Goal: Task Accomplishment & Management: Complete application form

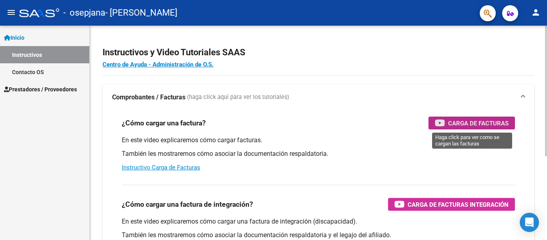
click at [481, 127] on span "Carga de Facturas" at bounding box center [478, 123] width 60 height 10
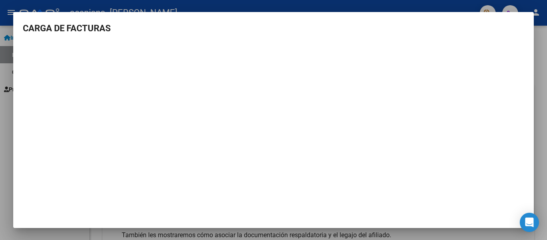
click at [546, 86] on div at bounding box center [273, 120] width 547 height 240
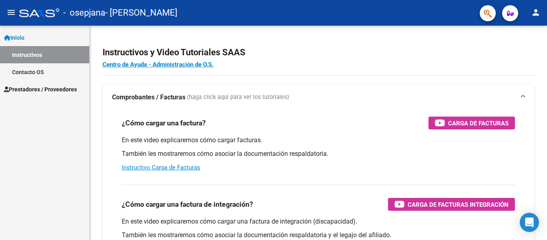
drag, startPoint x: 4, startPoint y: 21, endPoint x: 15, endPoint y: 12, distance: 14.5
click at [15, 12] on mat-toolbar "menu - osepjana - [PERSON_NAME] person" at bounding box center [273, 13] width 547 height 26
click at [15, 12] on mat-icon "menu" at bounding box center [11, 13] width 10 height 10
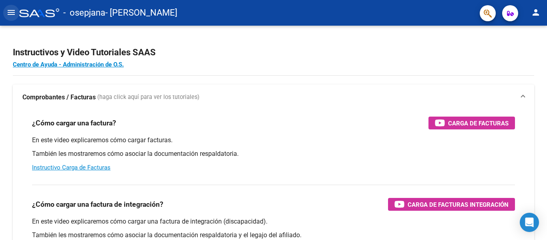
click at [14, 15] on mat-icon "menu" at bounding box center [11, 13] width 10 height 10
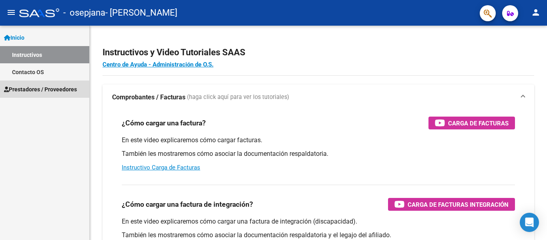
click at [48, 89] on span "Prestadores / Proveedores" at bounding box center [40, 89] width 73 height 9
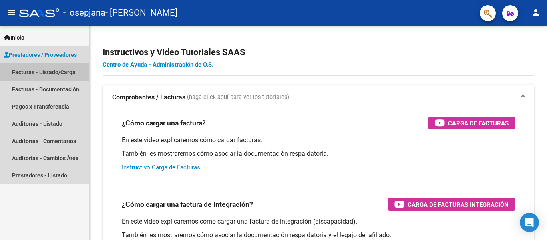
click at [54, 70] on link "Facturas - Listado/Carga" at bounding box center [44, 71] width 89 height 17
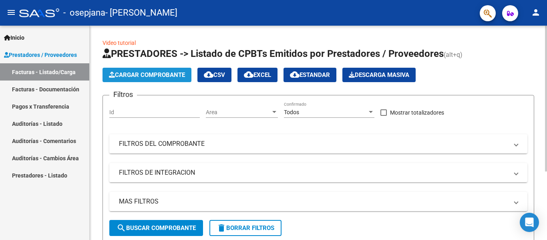
click at [140, 74] on span "Cargar Comprobante" at bounding box center [147, 74] width 76 height 7
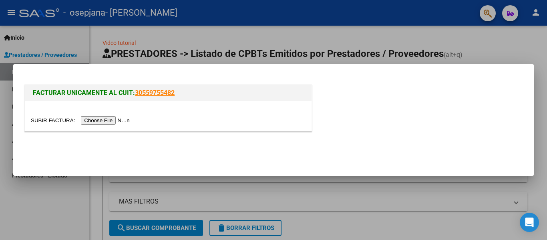
click at [118, 122] on input "file" at bounding box center [81, 120] width 101 height 8
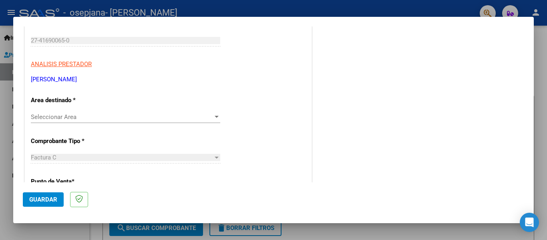
scroll to position [120, 0]
click at [130, 110] on div "Seleccionar Area Seleccionar Area" at bounding box center [125, 116] width 189 height 12
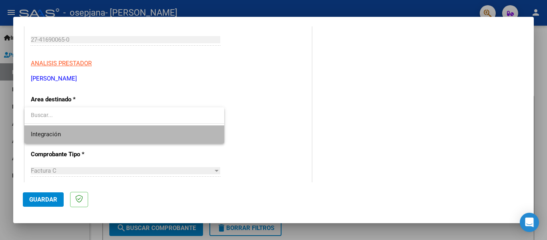
click at [101, 132] on span "Integración" at bounding box center [124, 134] width 187 height 18
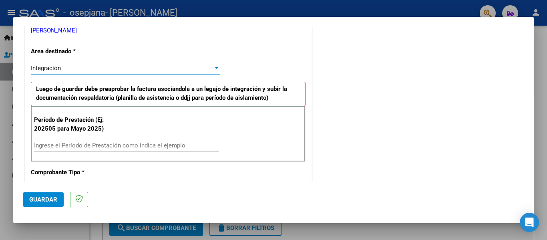
scroll to position [168, 0]
click at [158, 144] on input "Ingrese el Período de Prestación como indica el ejemplo" at bounding box center [126, 144] width 185 height 7
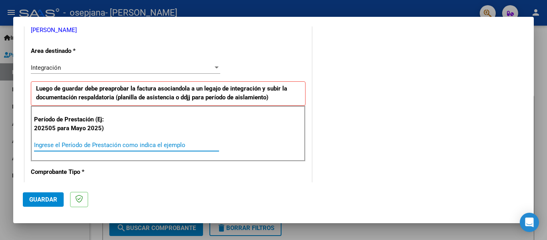
click at [182, 142] on input "Ingrese el Período de Prestación como indica el ejemplo" at bounding box center [126, 144] width 185 height 7
type input "202508"
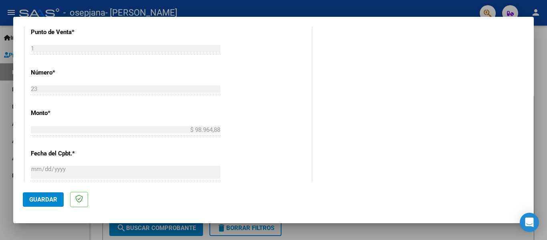
scroll to position [432, 0]
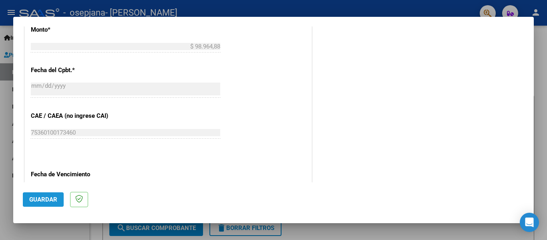
click at [52, 205] on button "Guardar" at bounding box center [43, 199] width 41 height 14
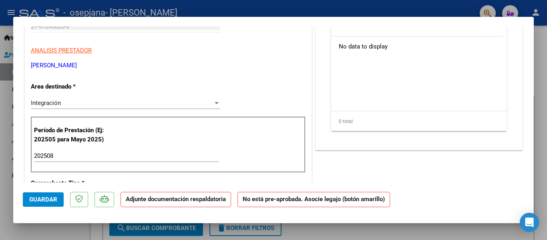
scroll to position [0, 0]
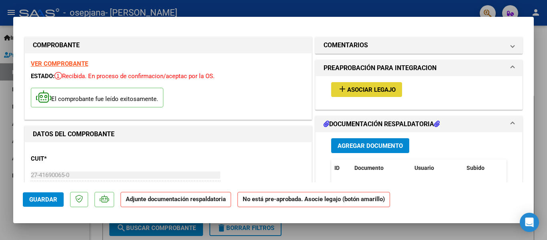
click at [388, 91] on span "Asociar Legajo" at bounding box center [371, 89] width 48 height 7
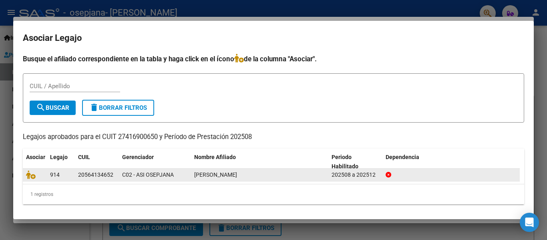
click at [232, 176] on span "[PERSON_NAME]" at bounding box center [215, 174] width 43 height 6
click at [34, 175] on icon at bounding box center [31, 174] width 10 height 9
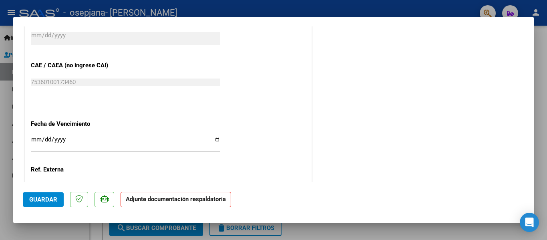
scroll to position [500, 0]
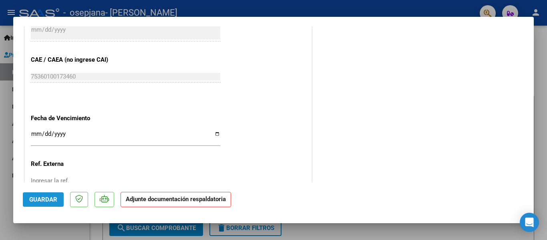
click at [50, 197] on span "Guardar" at bounding box center [43, 199] width 28 height 7
click at [49, 205] on button "Guardar" at bounding box center [43, 199] width 41 height 14
